Goal: Task Accomplishment & Management: Manage account settings

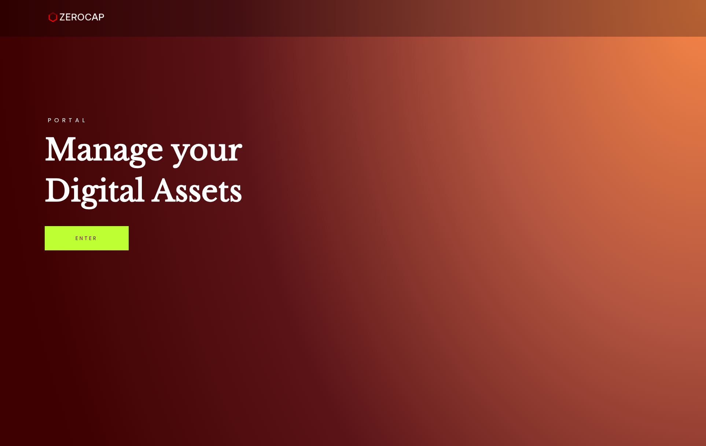
click at [112, 239] on link "Enter" at bounding box center [87, 238] width 84 height 24
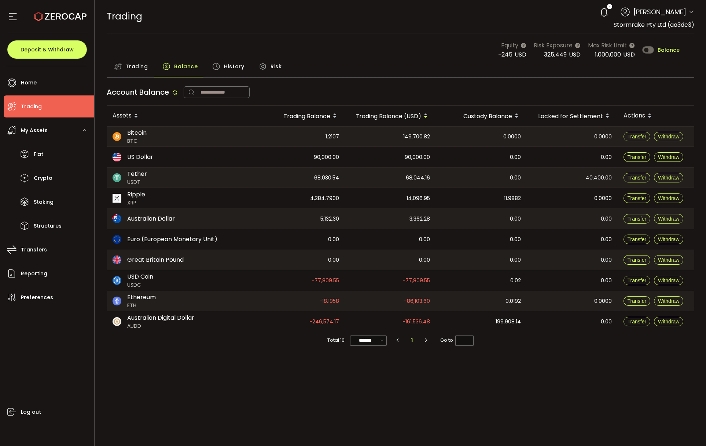
click at [362, 100] on div "Account Balance" at bounding box center [401, 94] width 588 height 23
click at [300, 53] on div "Equity -291 USD Risk Exposure 325,436 USD Max Risk Limit 1,000,000 USD Balance" at bounding box center [401, 50] width 588 height 18
